Goal: Information Seeking & Learning: Learn about a topic

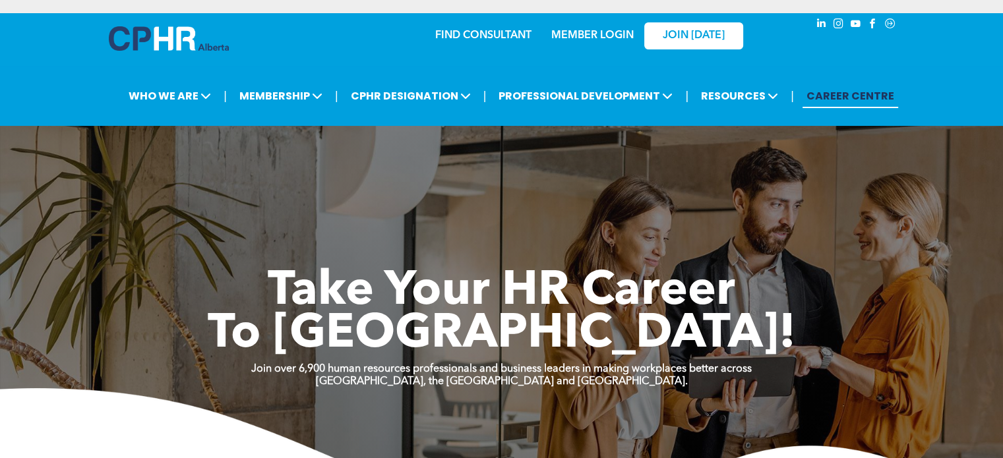
click at [619, 30] on link "MEMBER LOGIN" at bounding box center [592, 35] width 82 height 11
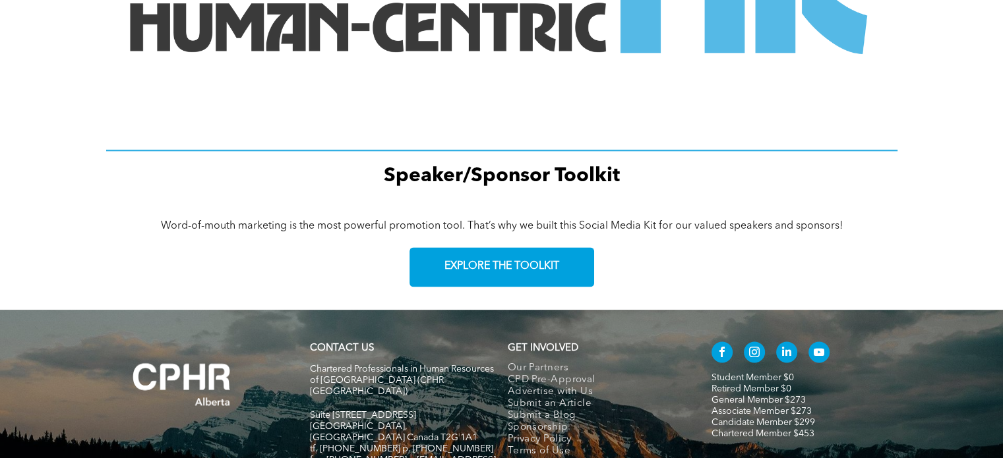
scroll to position [1943, 0]
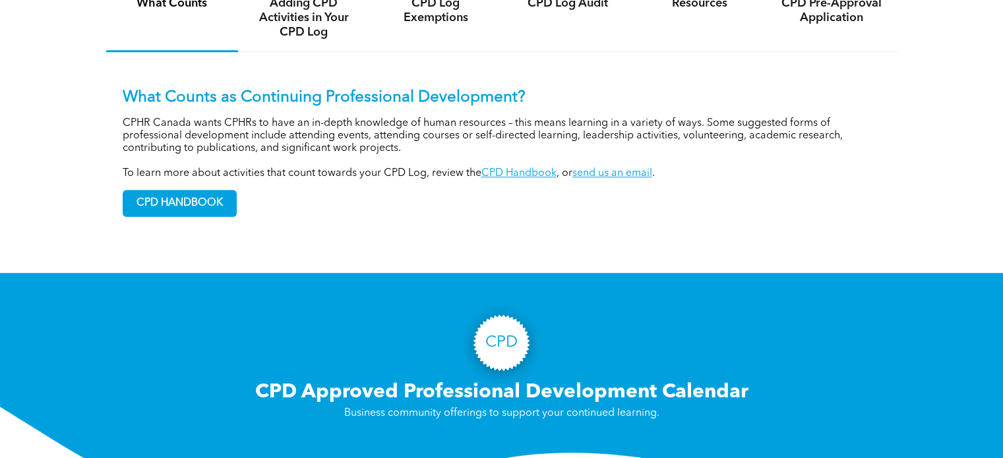
scroll to position [594, 0]
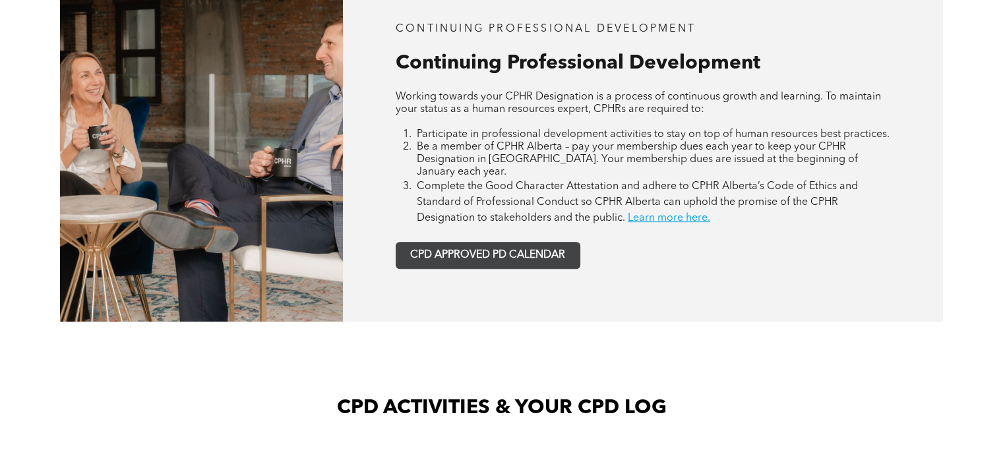
click at [475, 249] on span "CPD APPROVED PD CALENDAR" at bounding box center [487, 255] width 155 height 13
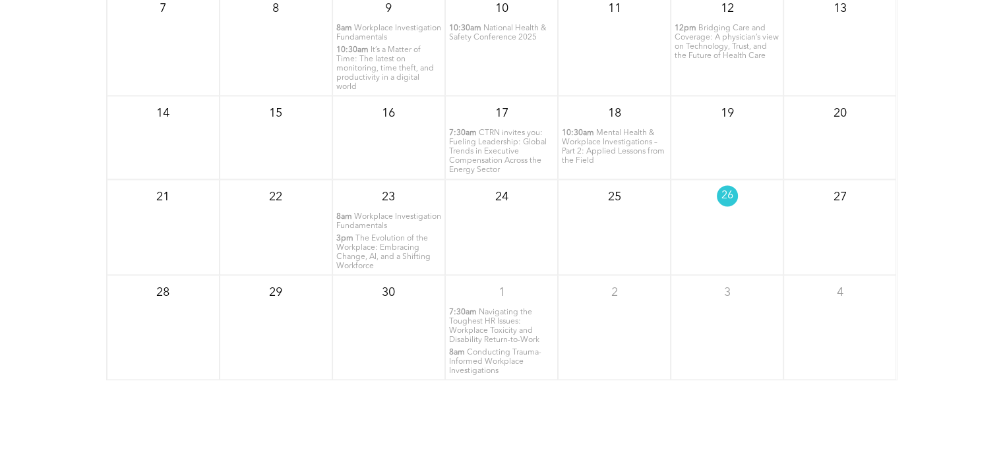
scroll to position [1434, 0]
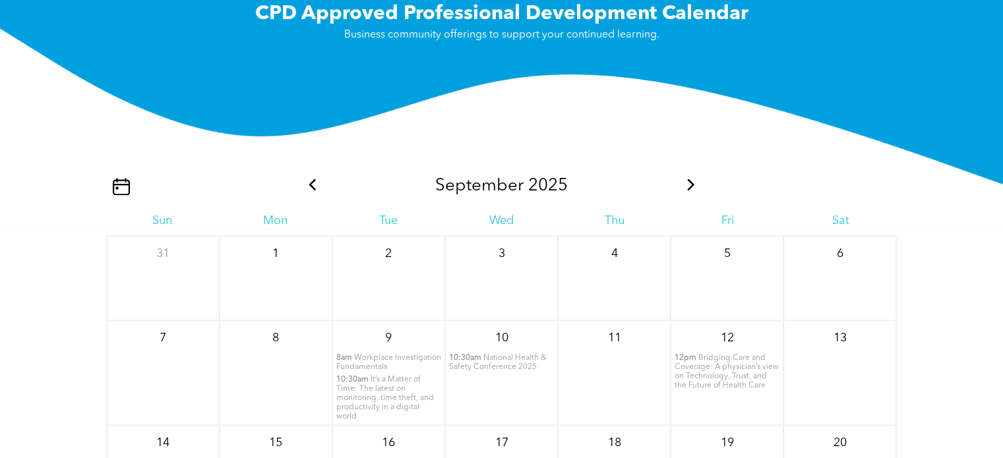
click at [697, 179] on icon at bounding box center [691, 185] width 17 height 12
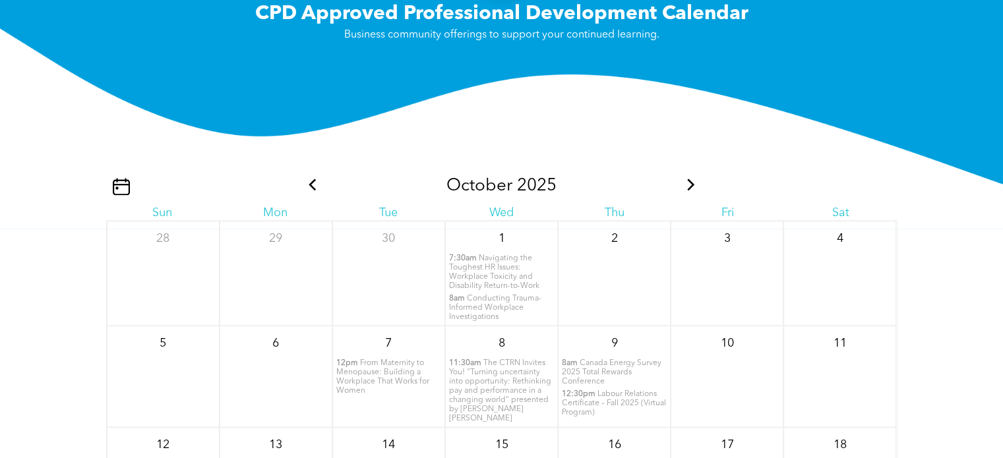
click at [311, 179] on icon at bounding box center [312, 185] width 17 height 12
